Goal: Navigation & Orientation: Find specific page/section

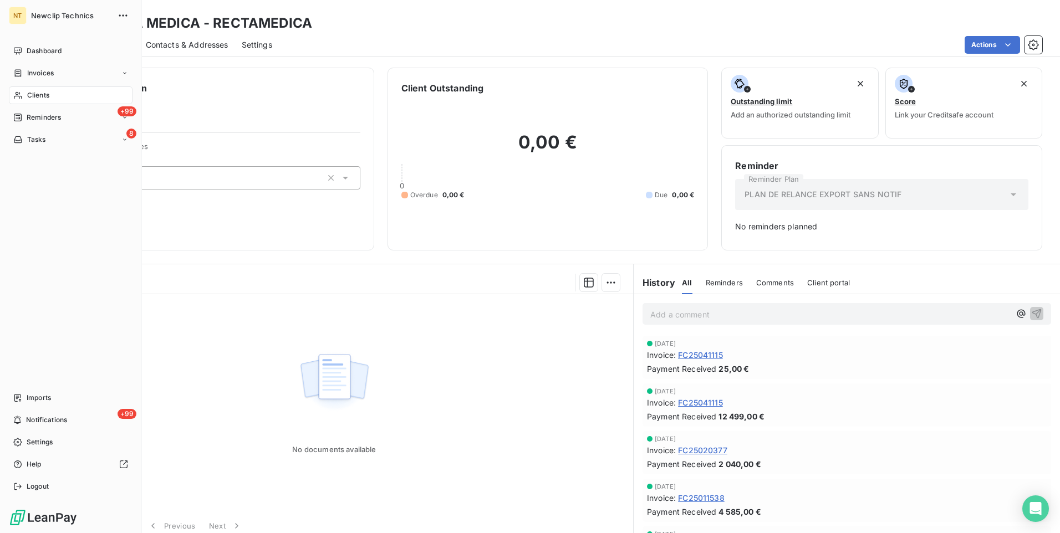
click at [36, 94] on span "Clients" at bounding box center [38, 95] width 22 height 10
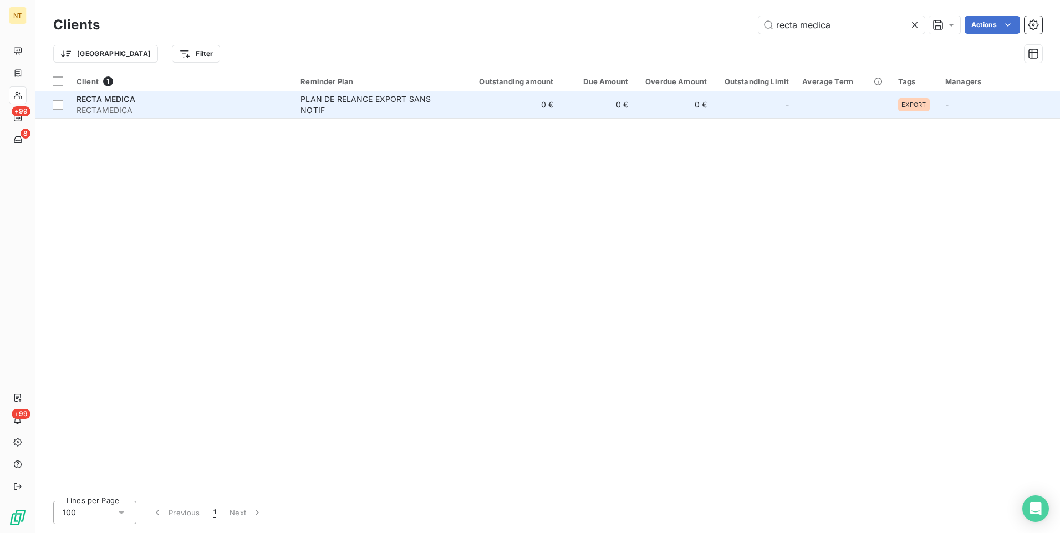
click at [199, 105] on span "RECTAMEDICA" at bounding box center [182, 110] width 211 height 11
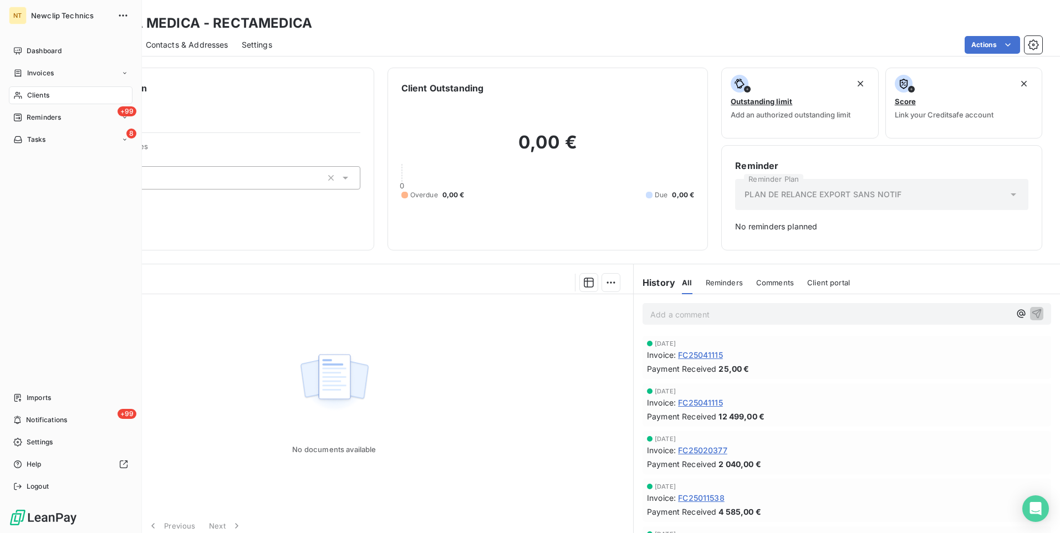
click at [50, 94] on div "Clients" at bounding box center [71, 95] width 124 height 18
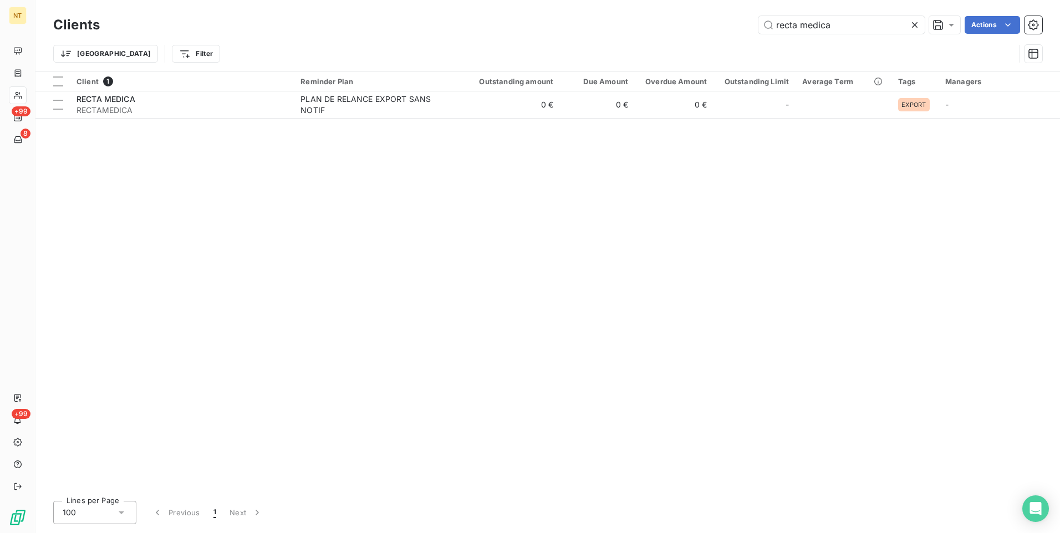
drag, startPoint x: 881, startPoint y: 29, endPoint x: 720, endPoint y: 25, distance: 160.9
click at [720, 25] on div "recta medica Actions" at bounding box center [577, 25] width 929 height 18
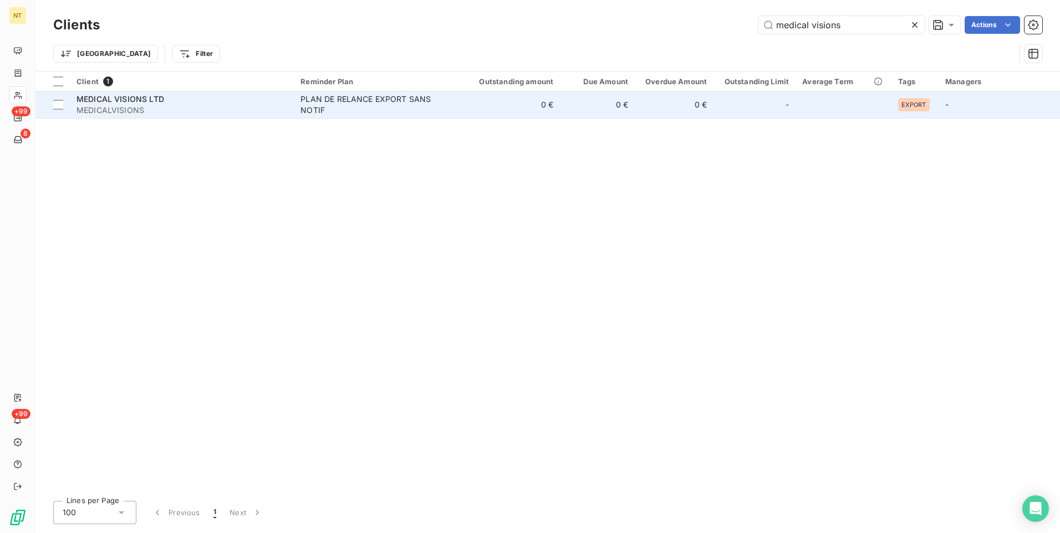
type input "medical visions"
click at [200, 103] on div "MEDICAL VISIONS LTD" at bounding box center [182, 99] width 211 height 11
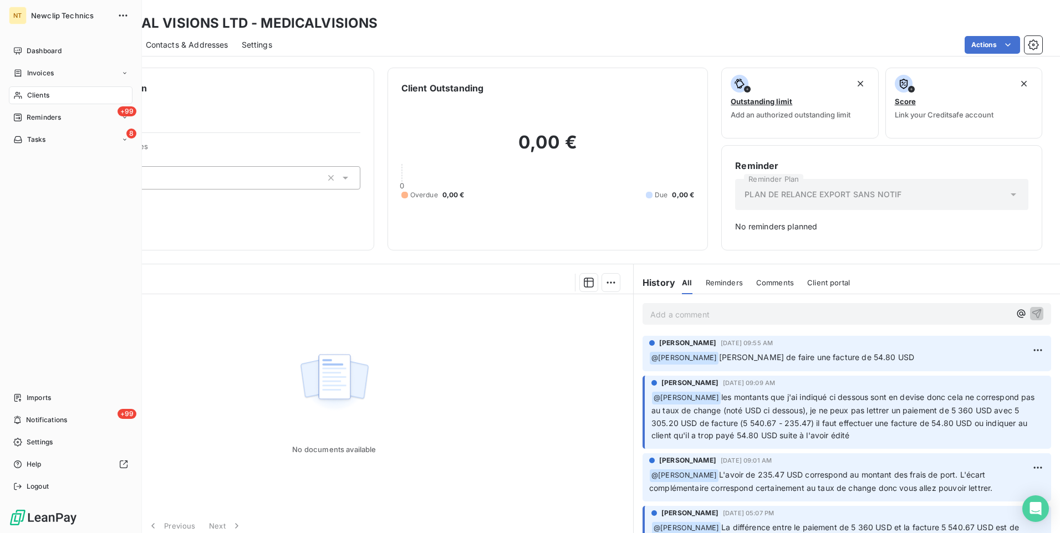
click at [35, 95] on span "Clients" at bounding box center [38, 95] width 22 height 10
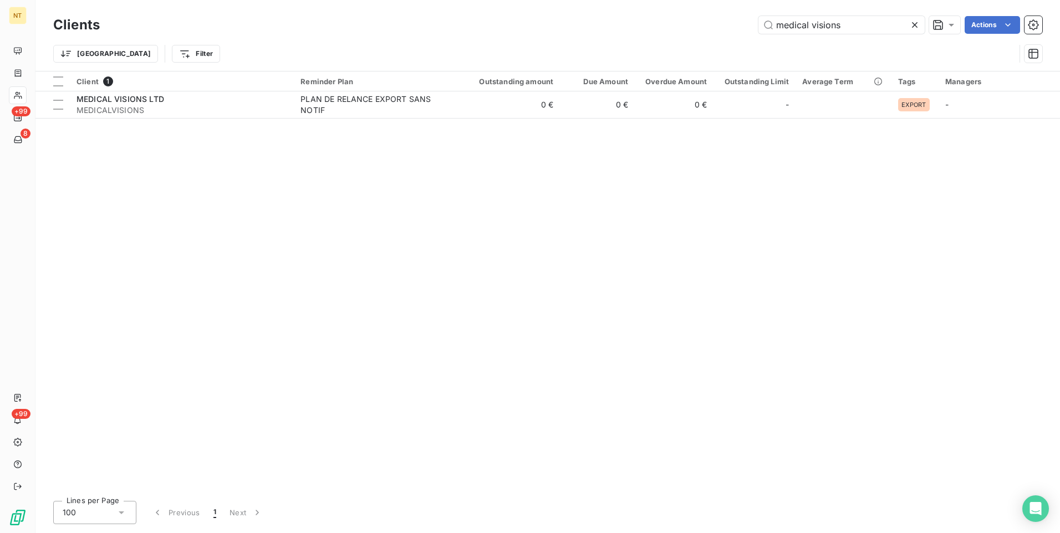
drag, startPoint x: 849, startPoint y: 25, endPoint x: 693, endPoint y: 23, distance: 156.9
click at [693, 23] on div "medical visions Actions" at bounding box center [577, 25] width 929 height 18
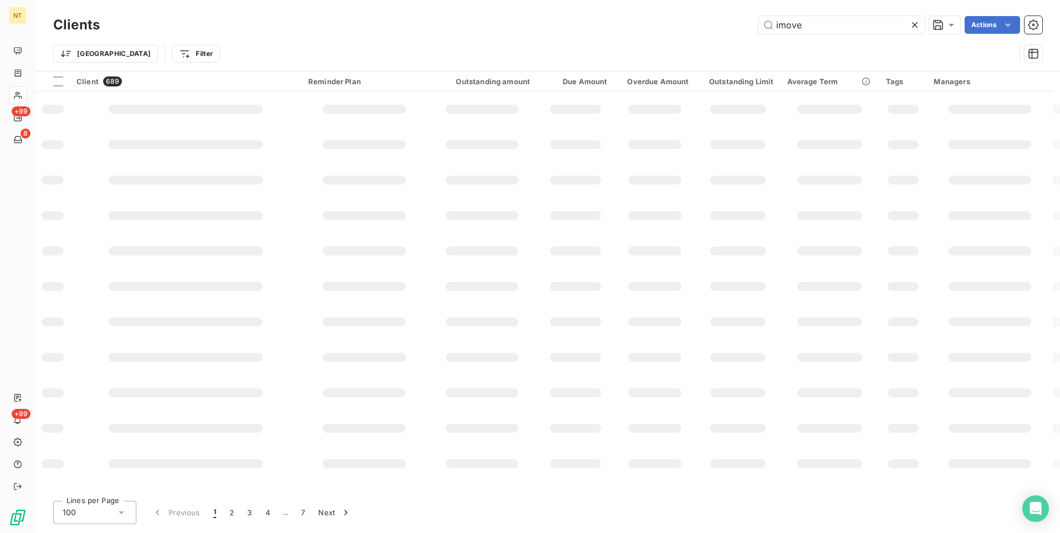
type input "imove"
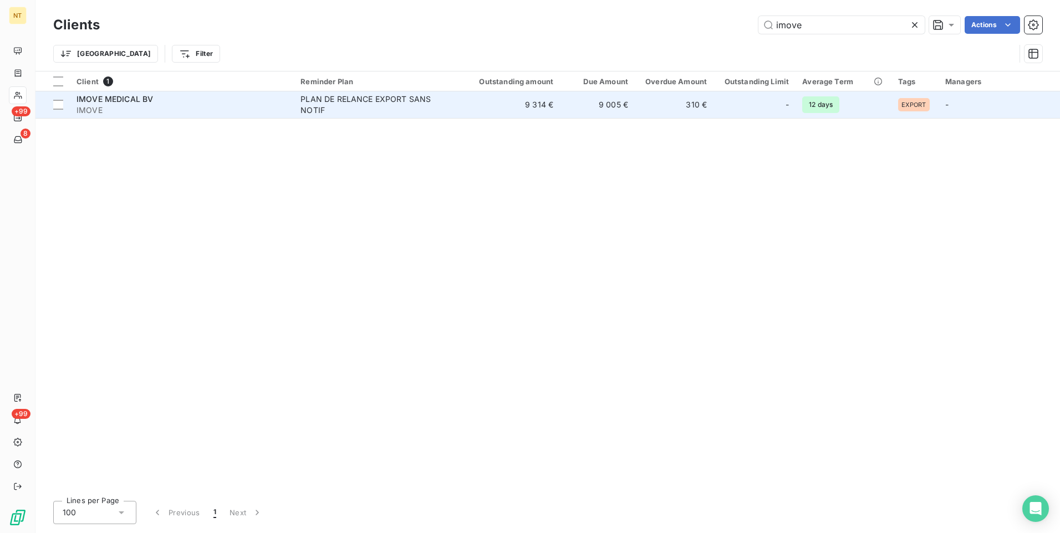
click at [181, 101] on div "IMOVE MEDICAL BV" at bounding box center [182, 99] width 211 height 11
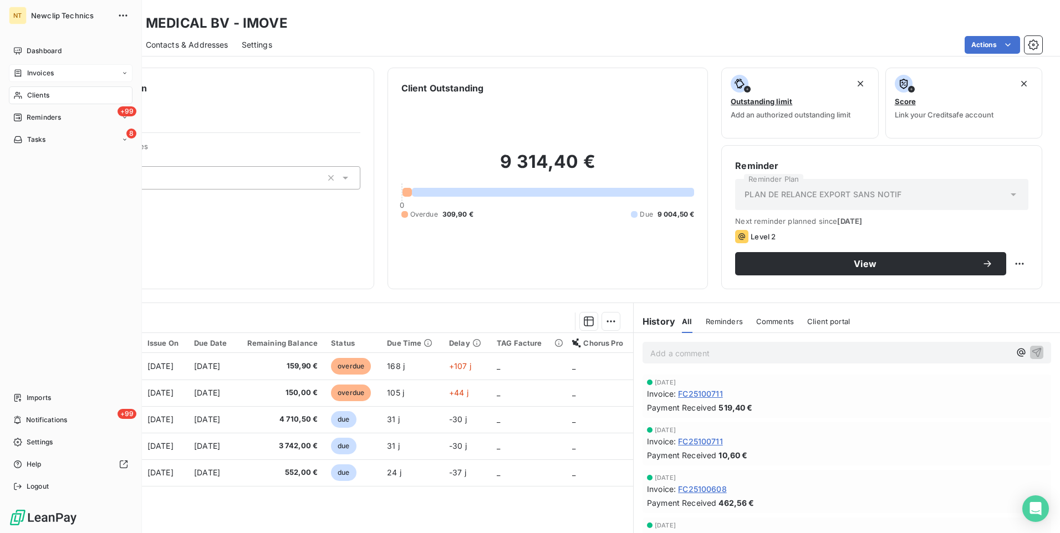
drag, startPoint x: 42, startPoint y: 93, endPoint x: 78, endPoint y: 80, distance: 38.0
click at [42, 93] on span "Clients" at bounding box center [38, 95] width 22 height 10
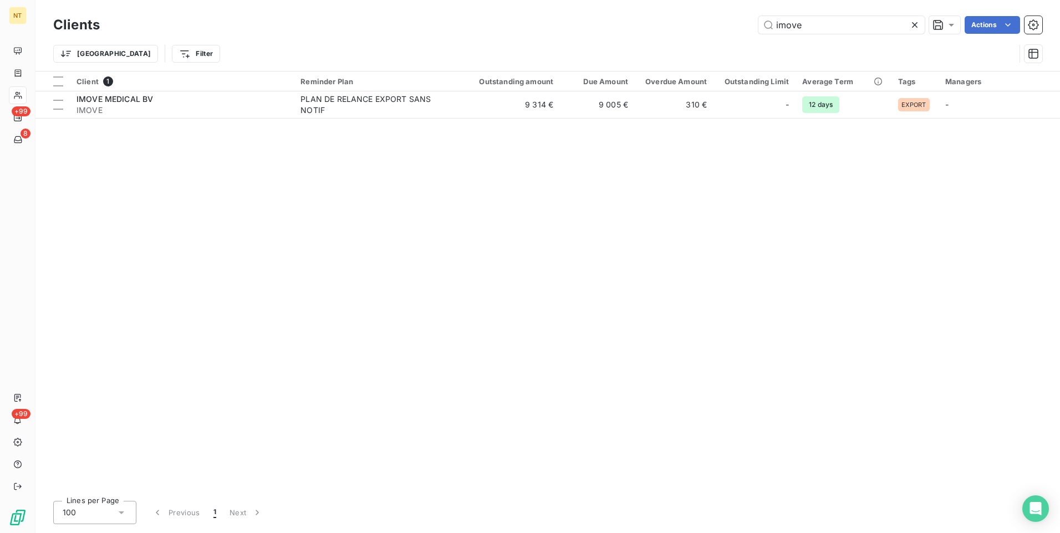
drag, startPoint x: 830, startPoint y: 20, endPoint x: 670, endPoint y: 14, distance: 159.8
click at [670, 14] on div "Clients imove Actions" at bounding box center [547, 24] width 989 height 23
type input "arthrone"
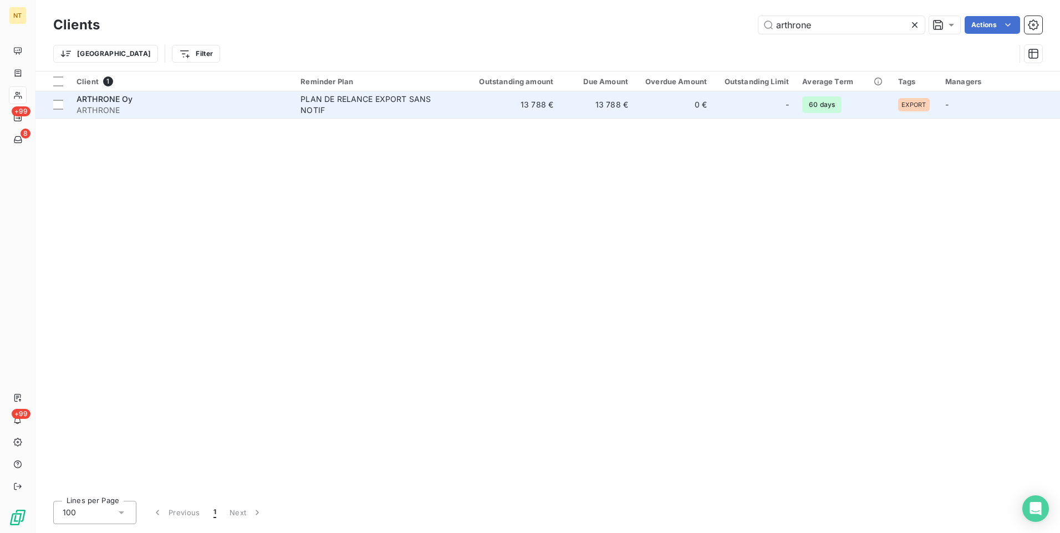
click at [214, 99] on div "ARTHRONE Oy" at bounding box center [182, 99] width 211 height 11
